Goal: Information Seeking & Learning: Learn about a topic

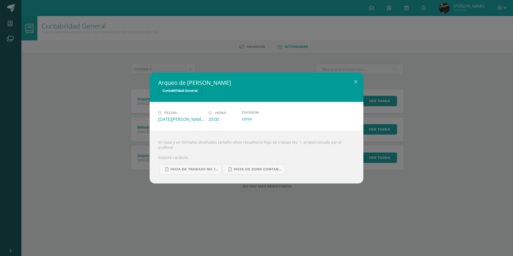
click at [8, 11] on div "Arqueo de [PERSON_NAME] Contabilidad General Fecha: [DATE][PERSON_NAME] Hora: 2…" at bounding box center [256, 128] width 513 height 256
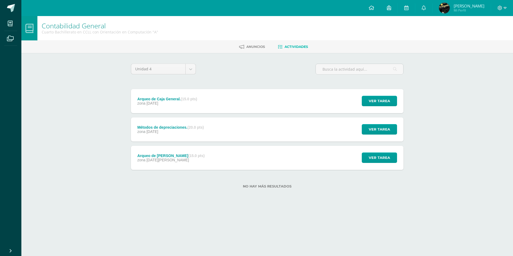
click at [8, 10] on span at bounding box center [11, 8] width 8 height 8
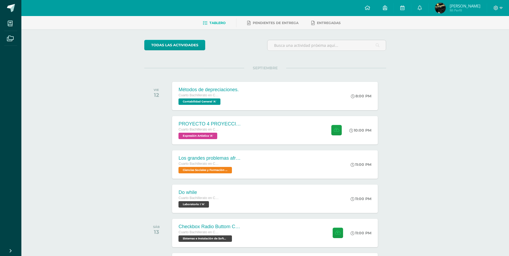
scroll to position [53, 0]
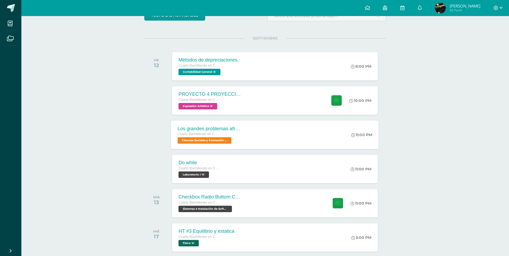
click at [231, 126] on div "Los grandes problemas afrontados" at bounding box center [210, 129] width 65 height 6
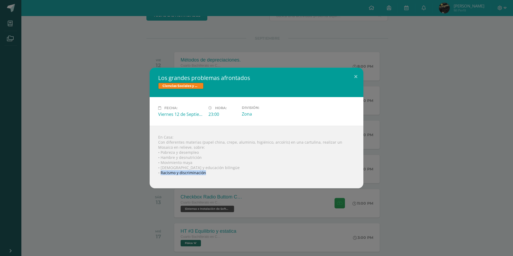
drag, startPoint x: 161, startPoint y: 171, endPoint x: 206, endPoint y: 172, distance: 44.9
click at [206, 172] on div "En Casa: Con diferentes materias (papel china, crepe, aluminio, higiénico, arco…" at bounding box center [257, 157] width 214 height 63
copy div "Racismo y discriminación"
click at [360, 75] on button at bounding box center [355, 77] width 15 height 18
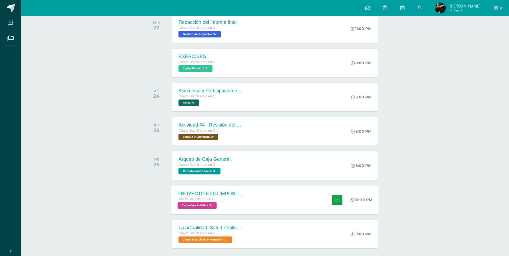
scroll to position [494, 0]
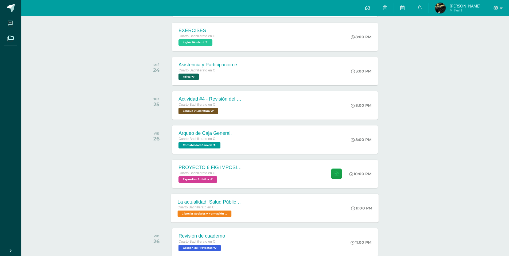
click at [249, 209] on div "La actualidad, Salud Pública, Movimientos sociales, Cuarto Bachillerato en CCLL…" at bounding box center [275, 208] width 208 height 29
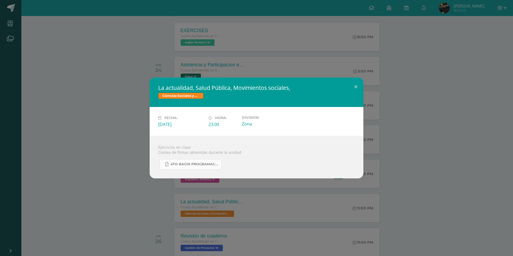
click at [192, 161] on link "4to Bachi programación Sociales .pdf" at bounding box center [191, 164] width 62 height 10
click at [357, 86] on button at bounding box center [355, 87] width 15 height 18
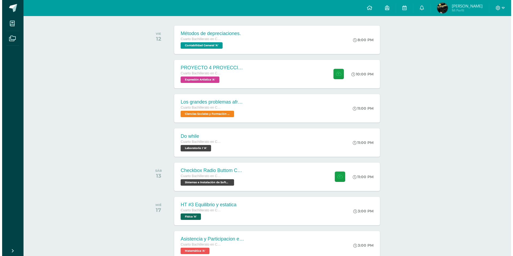
scroll to position [66, 0]
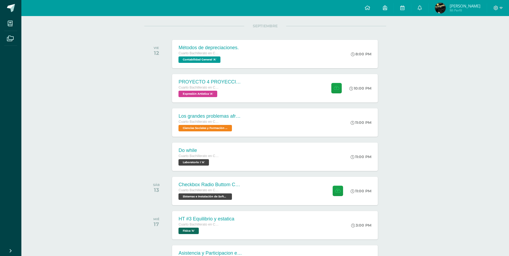
click at [248, 126] on div "Los grandes problemas afrontados Cuarto Bachillerato en CCLL con Orientación en…" at bounding box center [210, 122] width 77 height 28
